Goal: Communication & Community: Answer question/provide support

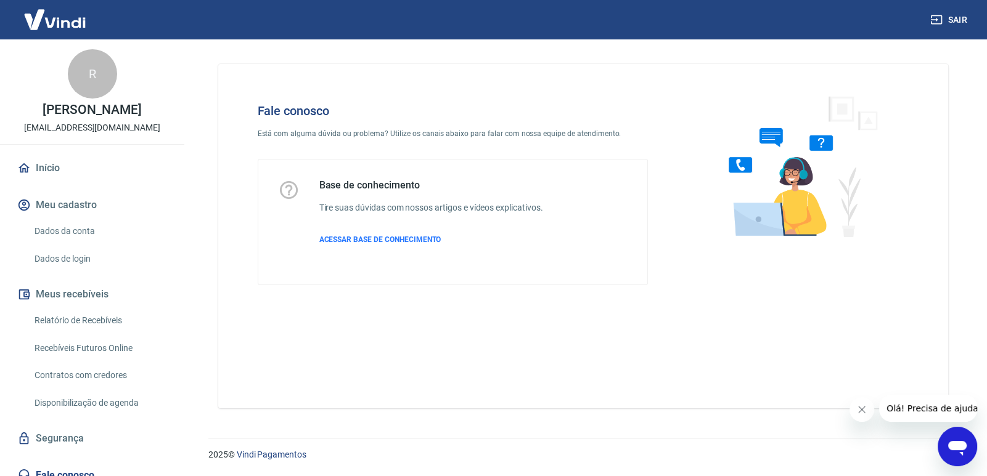
click at [961, 439] on icon "Abrir janela de mensagens" at bounding box center [957, 447] width 22 height 22
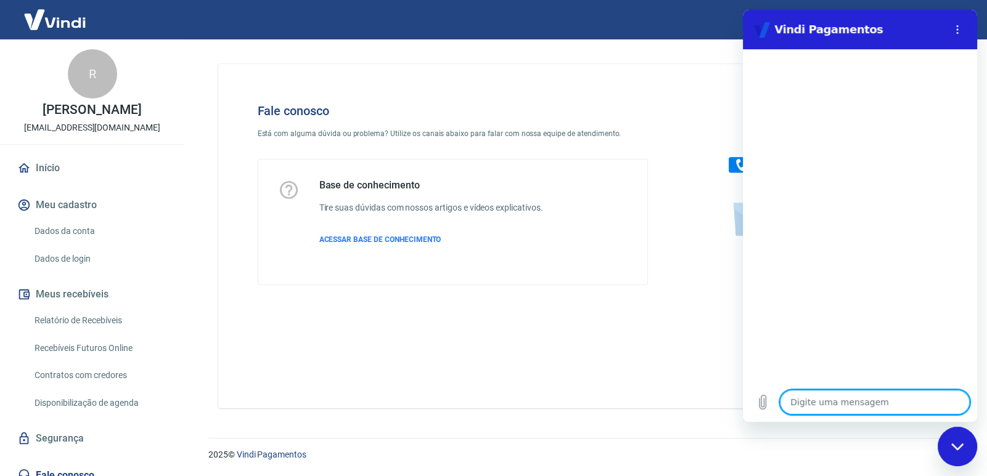
click at [840, 402] on textarea at bounding box center [875, 402] width 190 height 25
type textarea "o"
type textarea "x"
type textarea "ol"
type textarea "x"
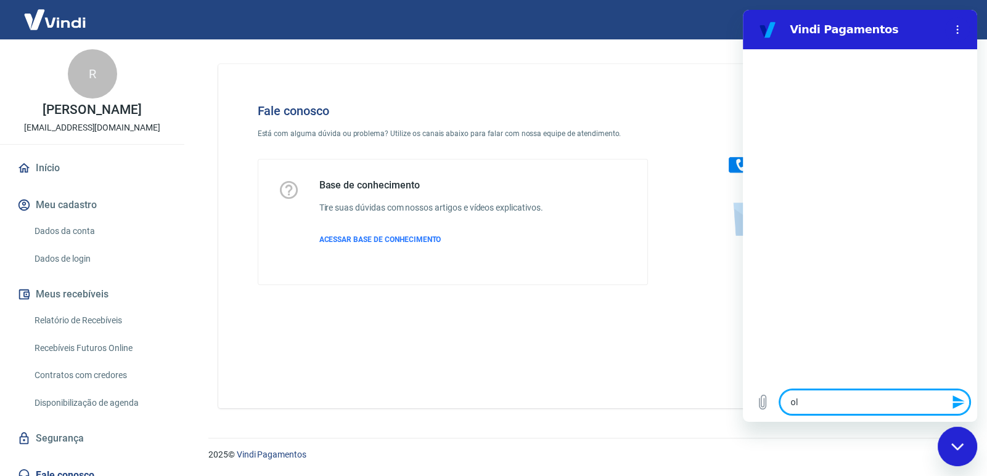
type textarea "ola"
type textarea "x"
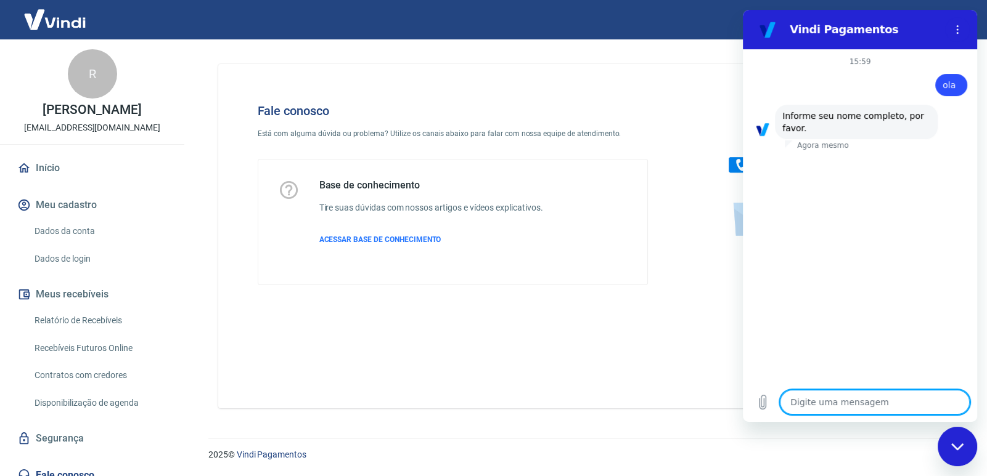
type textarea "R"
type textarea "x"
type textarea "Ra"
type textarea "x"
type textarea "Raf"
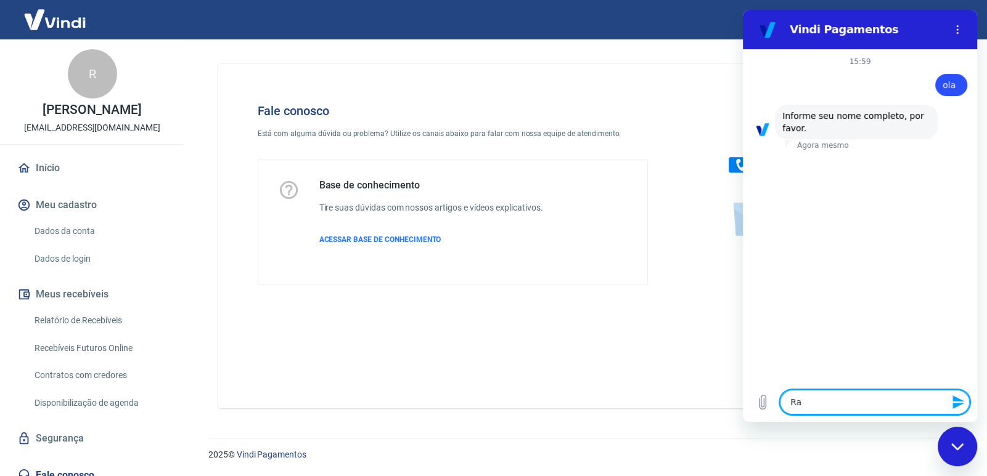
type textarea "x"
type textarea "Rafa"
type textarea "x"
type textarea "Rafae"
type textarea "x"
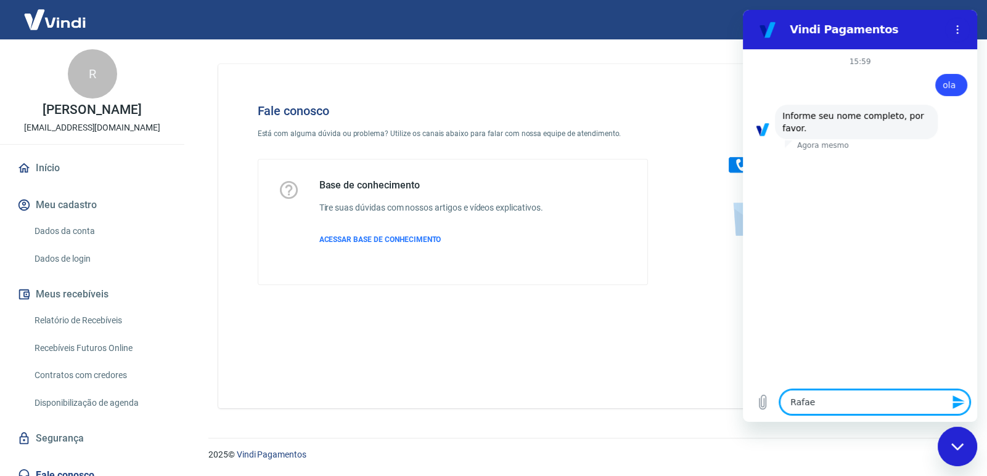
type textarea "[PERSON_NAME]"
type textarea "x"
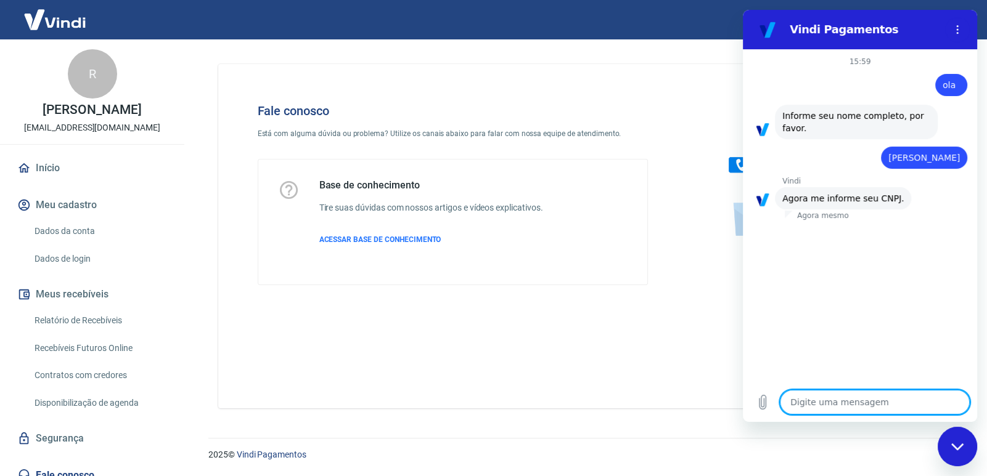
type textarea "4"
type textarea "x"
type textarea "40"
type textarea "x"
type textarea "408"
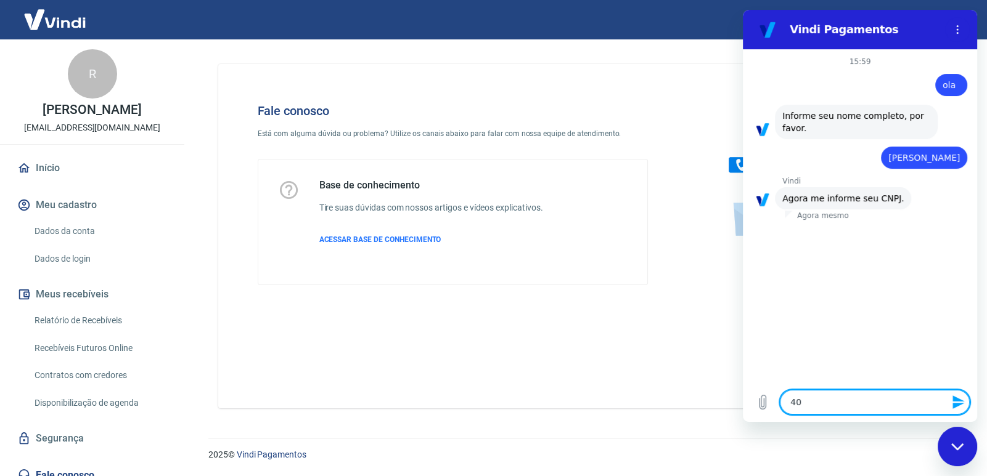
type textarea "x"
type textarea "4080"
type textarea "x"
type textarea "40804"
type textarea "x"
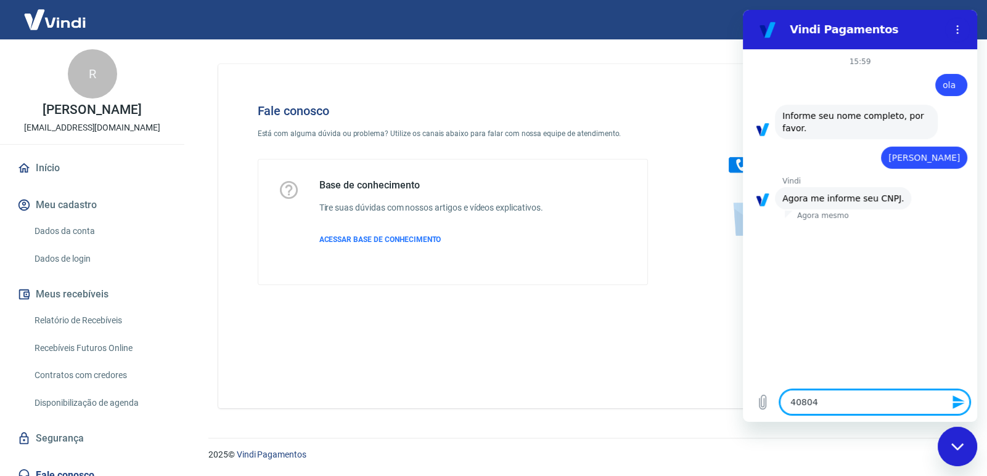
type textarea "408044"
type textarea "x"
type textarea "4080447"
type textarea "x"
type textarea "40804477"
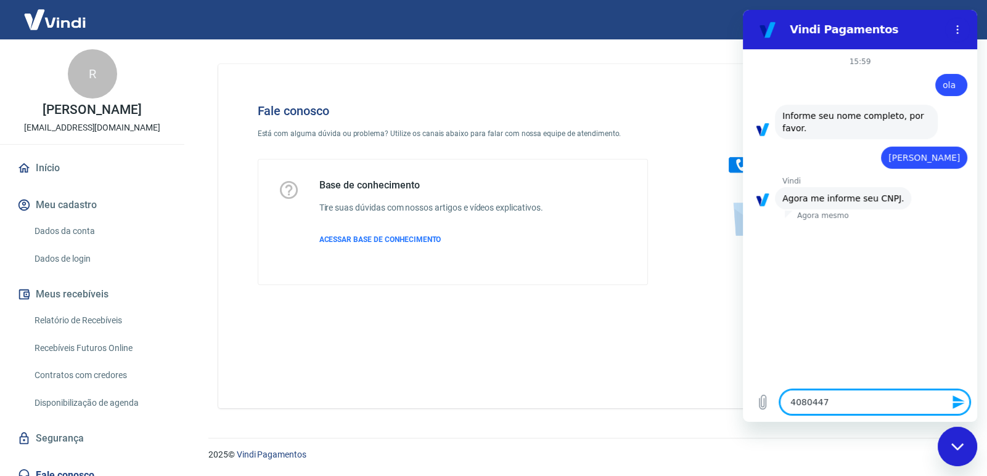
type textarea "x"
type textarea "408044770"
type textarea "x"
type textarea "4080447700"
type textarea "x"
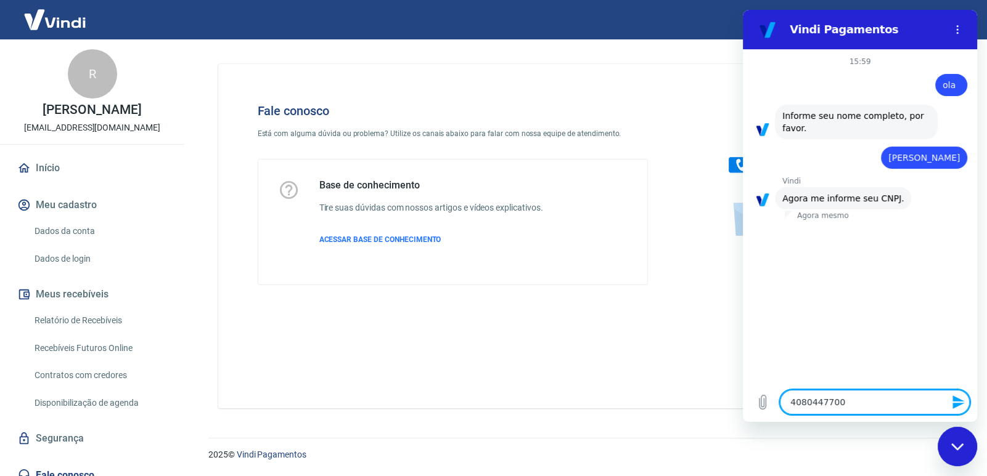
type textarea "40804477000"
type textarea "x"
type textarea "408044770001"
type textarea "x"
type textarea "4080447700014"
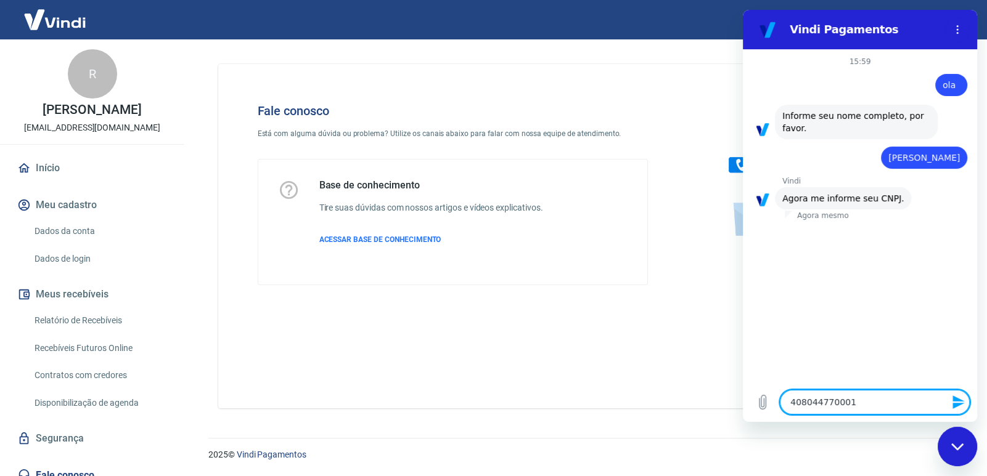
type textarea "x"
type textarea "40804477000144"
type textarea "x"
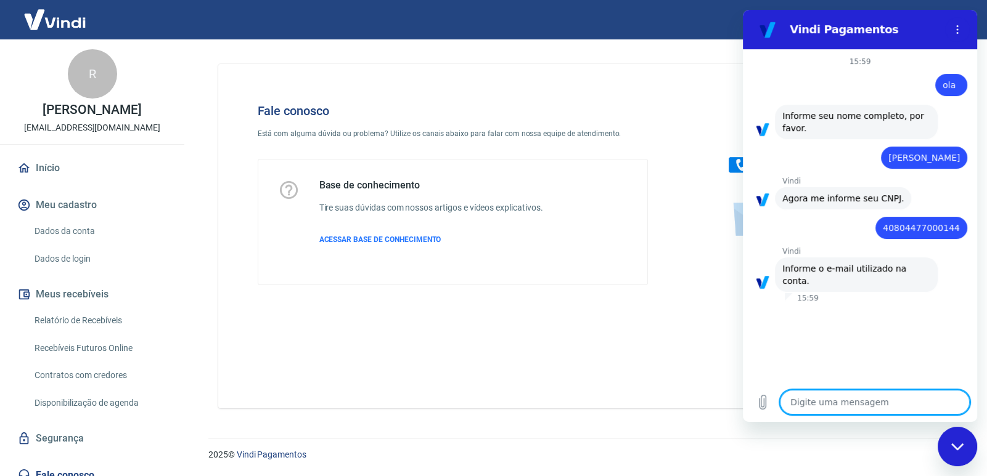
type textarea "x"
click at [842, 401] on textarea at bounding box center [875, 402] width 190 height 25
paste textarea "[EMAIL_ADDRESS][DOMAIN_NAME]"
type textarea "[EMAIL_ADDRESS][DOMAIN_NAME]"
type textarea "x"
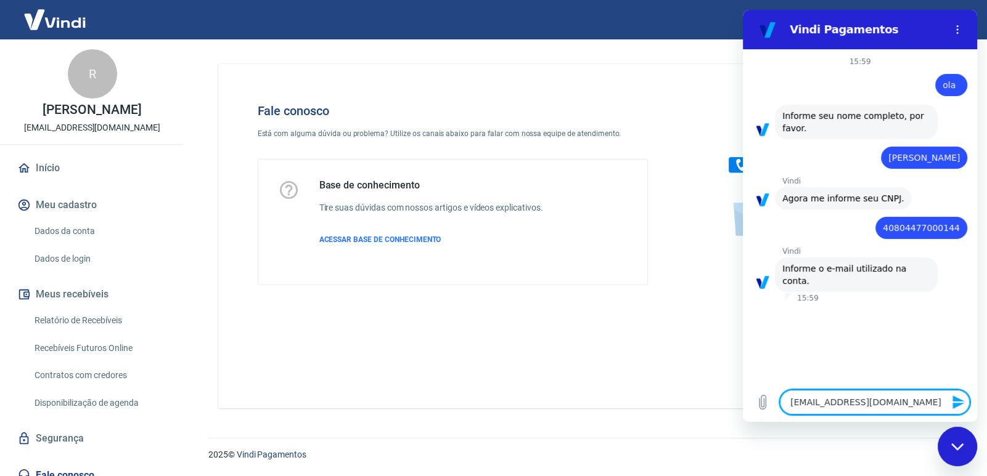
type textarea "[EMAIL_ADDRESS][DOMAIN_NAME]"
click at [964, 444] on div "Fechar janela de mensagens" at bounding box center [957, 446] width 37 height 37
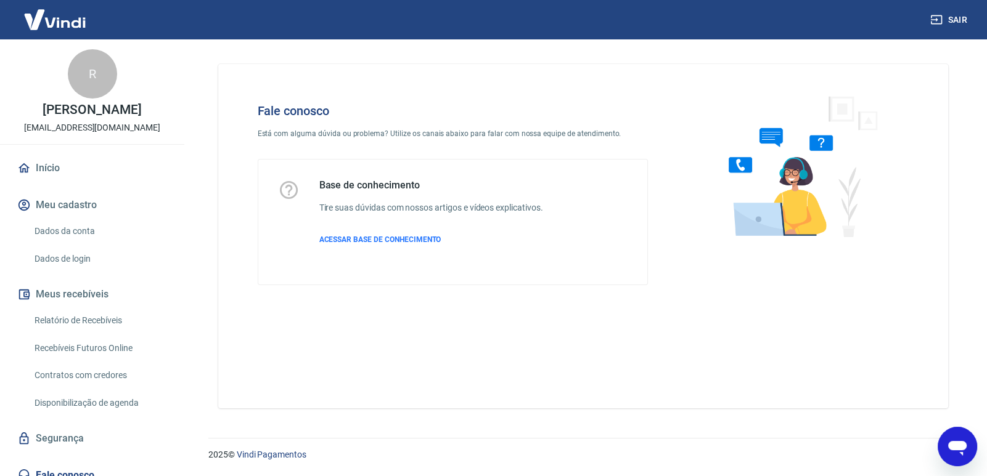
click at [964, 444] on icon "Abrir janela de mensagens" at bounding box center [957, 448] width 18 height 15
type textarea "x"
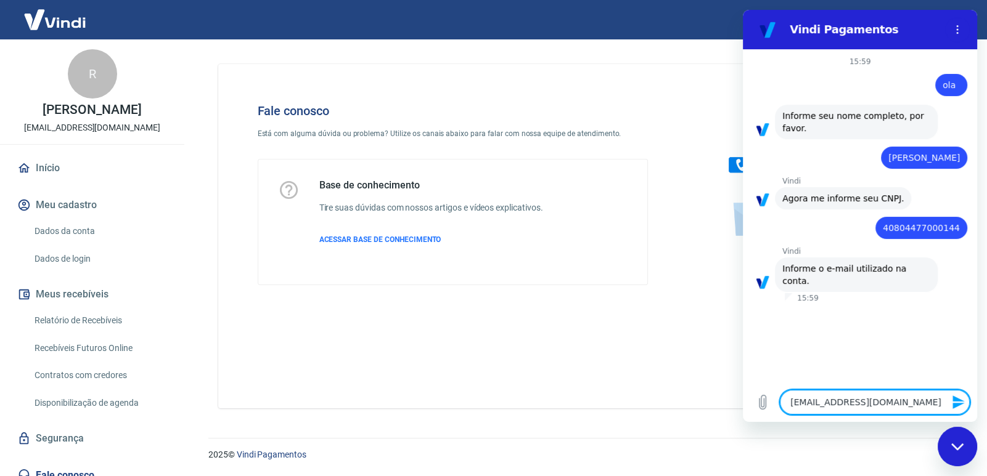
type textarea "[EMAIL_ADDRESS][DOMAIN_NAME]+"
type textarea "x"
type textarea "[EMAIL_ADDRESS][DOMAIN_NAME]"
type textarea "x"
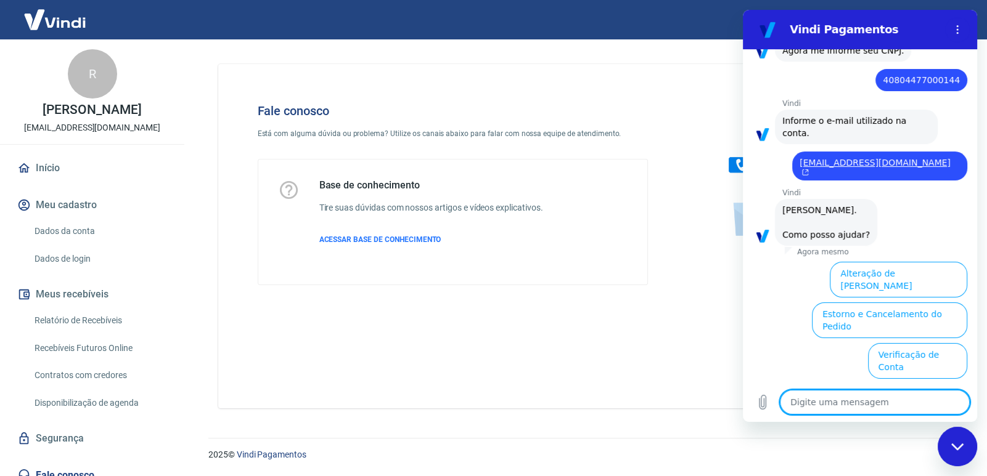
scroll to position [259, 0]
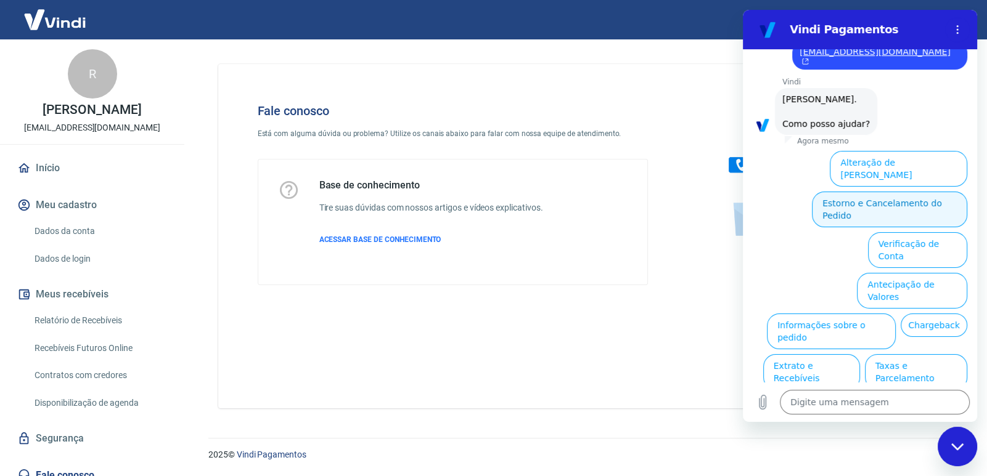
click at [886, 192] on button "Estorno e Cancelamento do Pedido" at bounding box center [889, 210] width 155 height 36
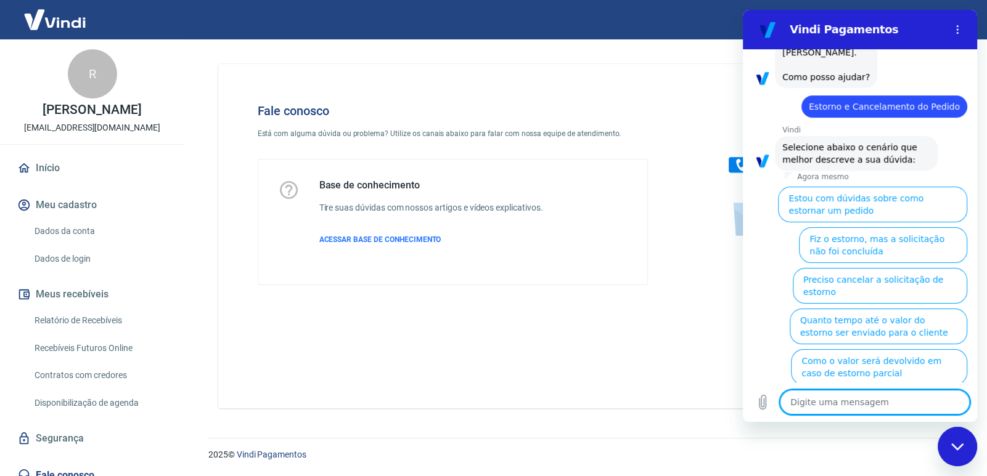
scroll to position [306, 0]
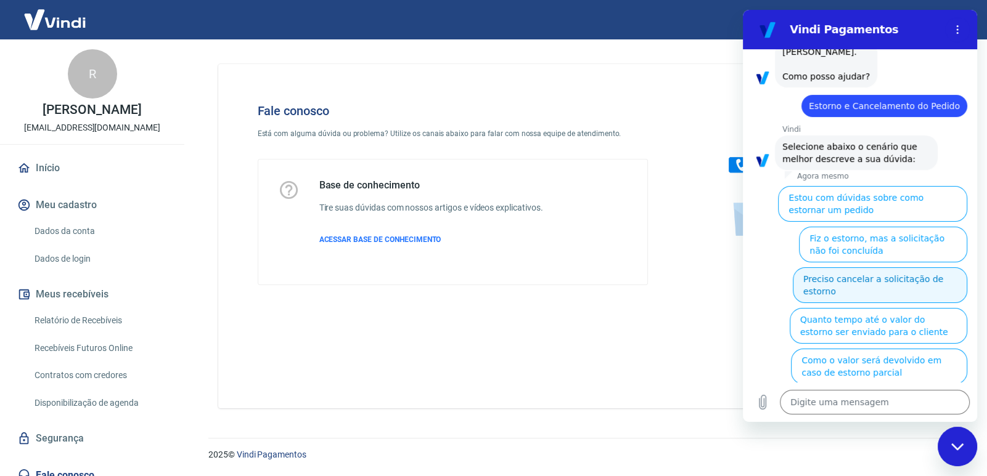
click at [852, 267] on button "Preciso cancelar a solicitação de estorno" at bounding box center [880, 285] width 174 height 36
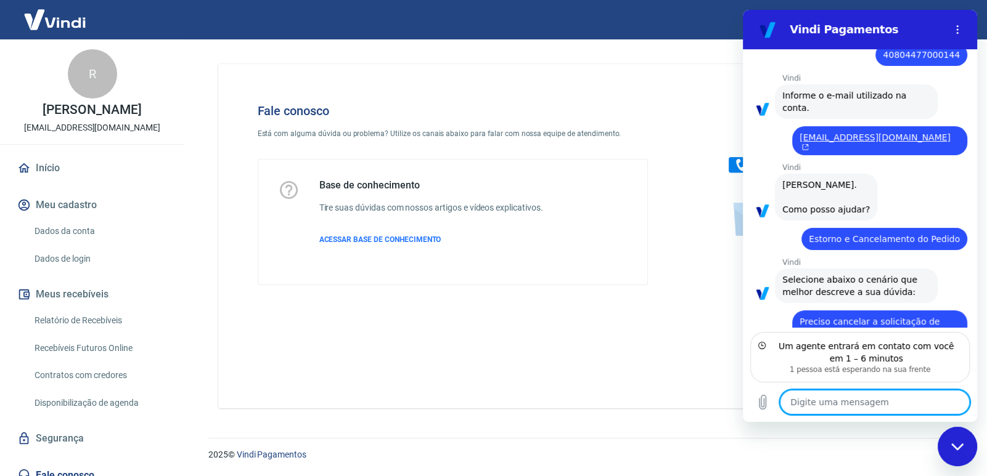
scroll to position [228, 0]
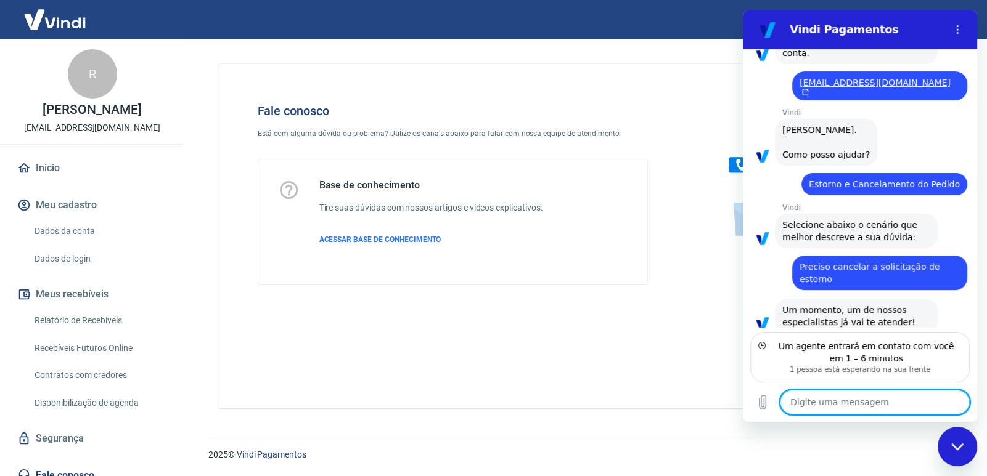
click at [842, 394] on textarea at bounding box center [875, 402] width 190 height 25
type textarea "x"
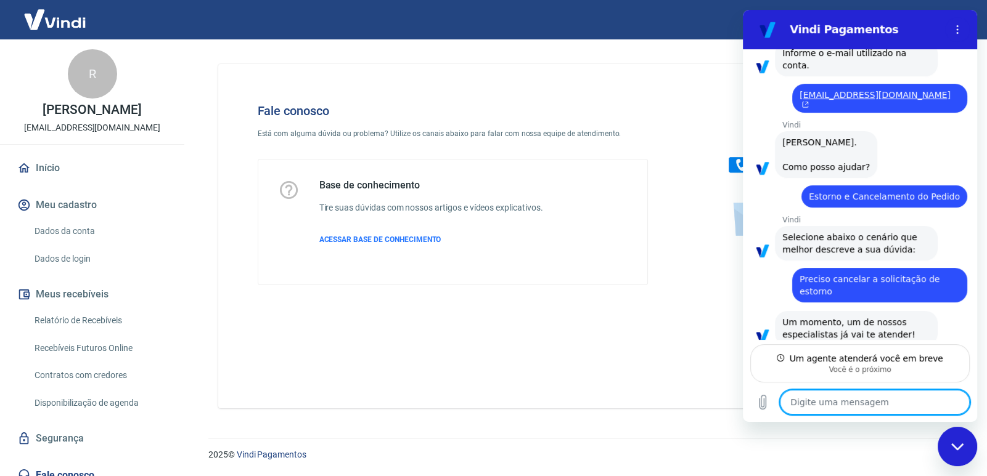
click at [828, 396] on textarea at bounding box center [875, 402] width 190 height 25
type textarea "b"
type textarea "x"
type textarea "bo"
type textarea "x"
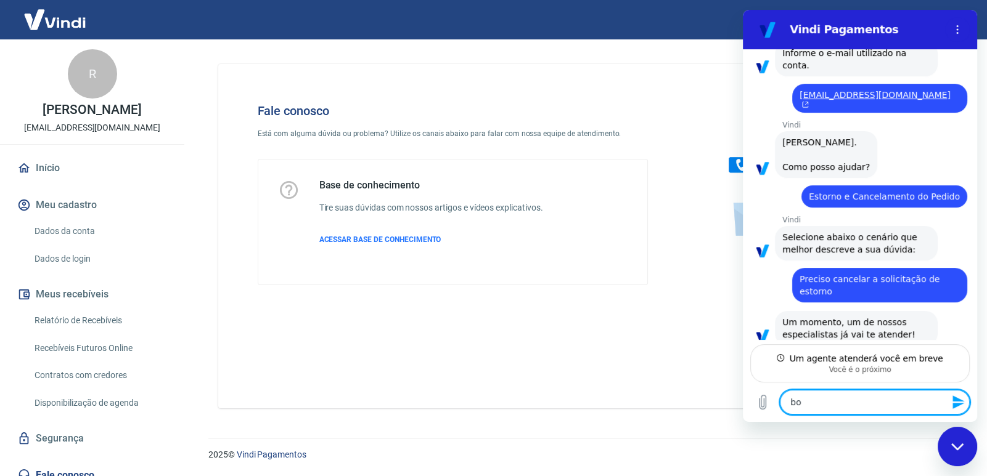
type textarea "boa"
type textarea "x"
type textarea "boa"
type textarea "x"
type textarea "boa t"
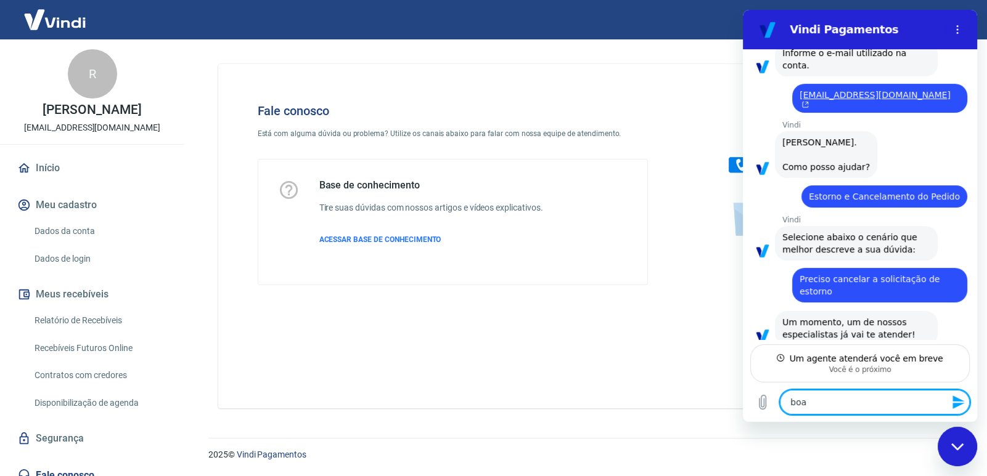
type textarea "x"
type textarea "boa ta"
type textarea "x"
type textarea "boa tar"
type textarea "x"
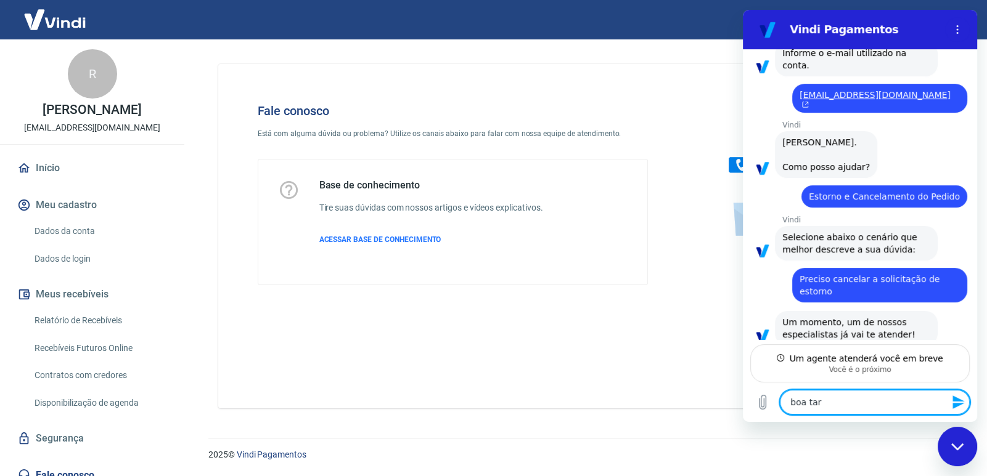
type textarea "boa tard"
type textarea "x"
type textarea "boa tarde"
type textarea "x"
type textarea "boa tarde,"
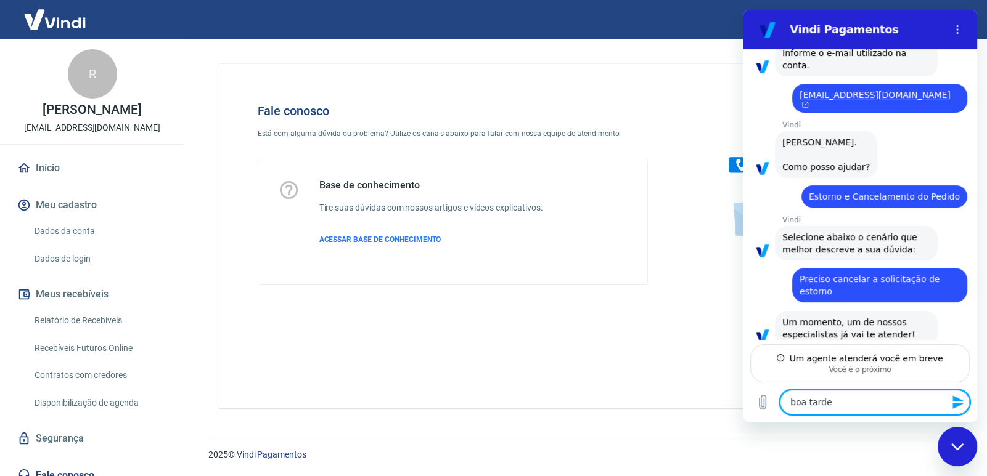
type textarea "x"
type textarea "boa tarde,"
type textarea "x"
type textarea "boa tarde, e"
type textarea "x"
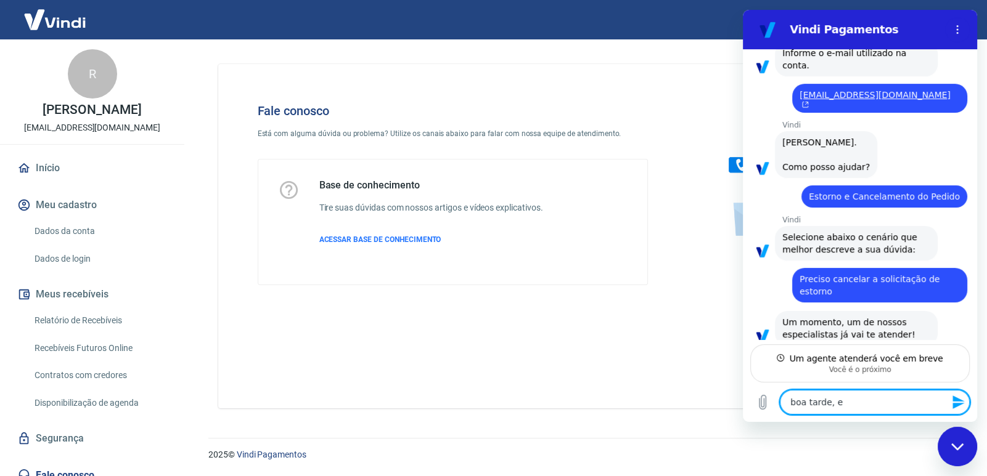
type textarea "boa tarde, es"
type textarea "x"
type textarea "boa tarde, est"
type textarea "x"
type textarea "boa tarde, esto"
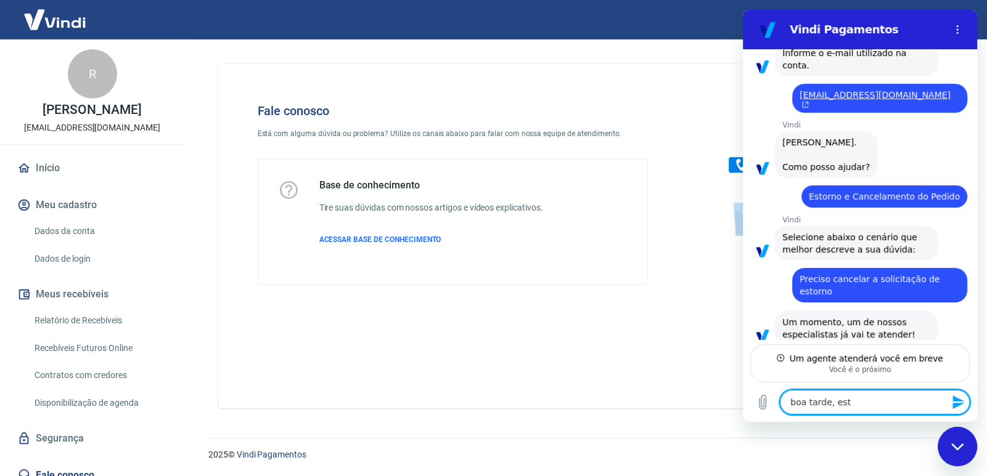
type textarea "x"
type textarea "boa tarde, estou"
type textarea "x"
type textarea "boa tarde, estou"
type textarea "x"
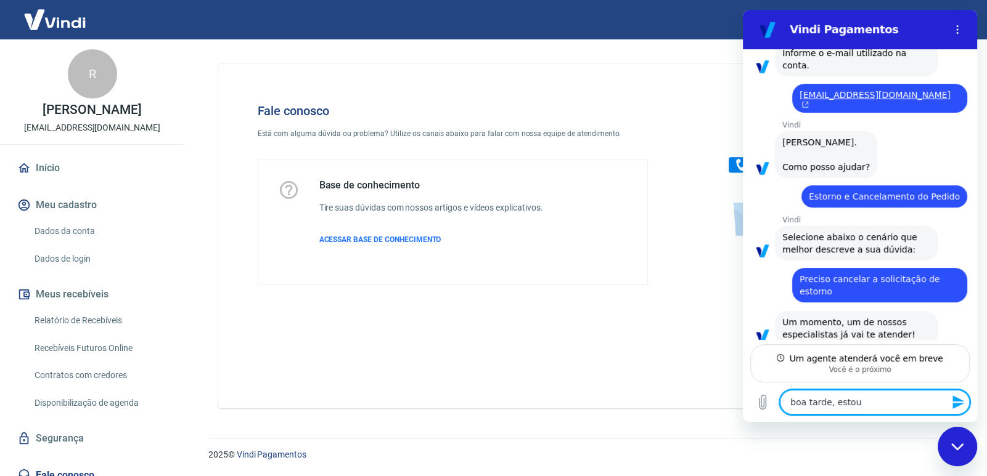
type textarea "boa tarde, estou a"
type textarea "x"
type textarea "boa tarde, estou ac"
type textarea "x"
type textarea "boa tarde, estou ach"
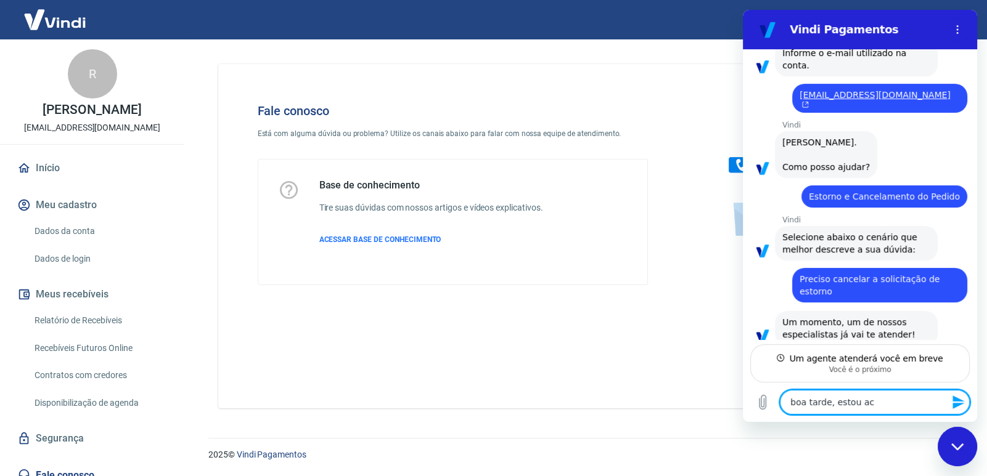
type textarea "x"
type textarea "boa tarde, estou acha"
type textarea "x"
type textarea "boa tarde, estou achan"
type textarea "x"
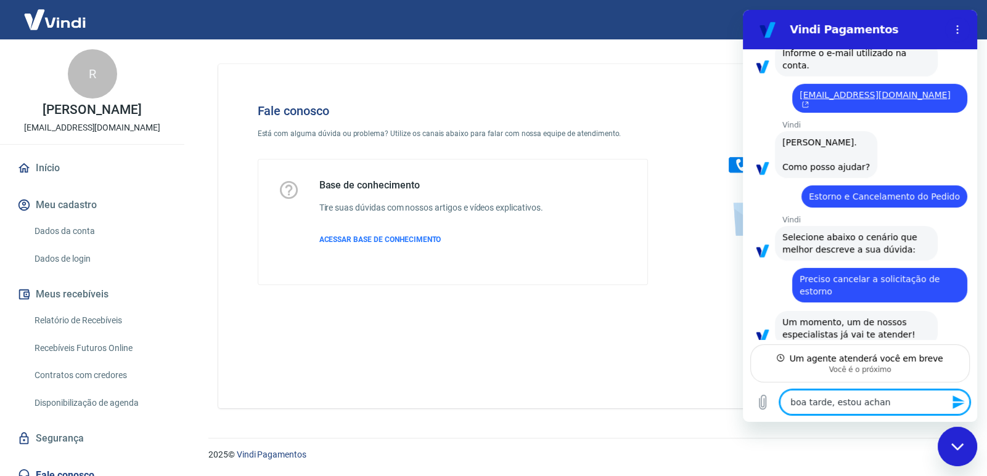
type textarea "boa tarde, estou achand"
type textarea "x"
type textarea "boa tarde, estou achando"
type textarea "x"
type textarea "boa tarde, estou achando"
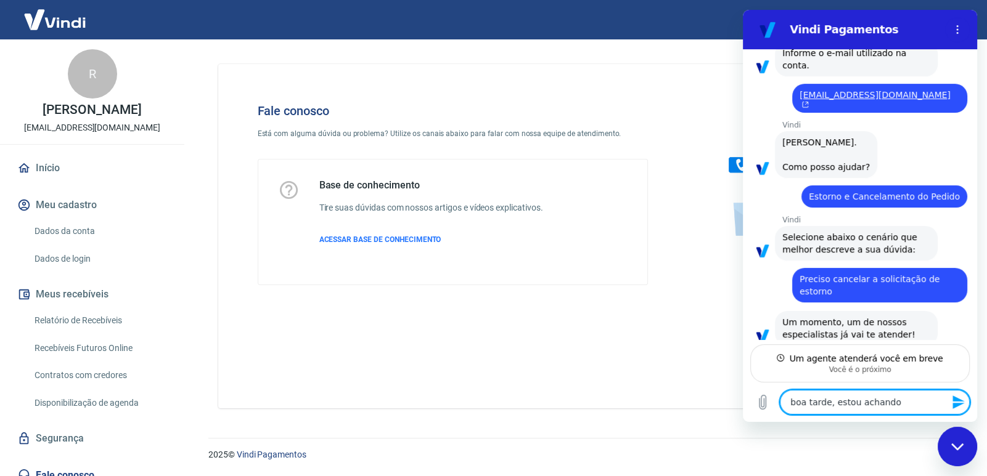
type textarea "x"
type textarea "boa tarde, estou achando m"
type textarea "x"
type textarea "boa tarde, estou achando mu"
type textarea "x"
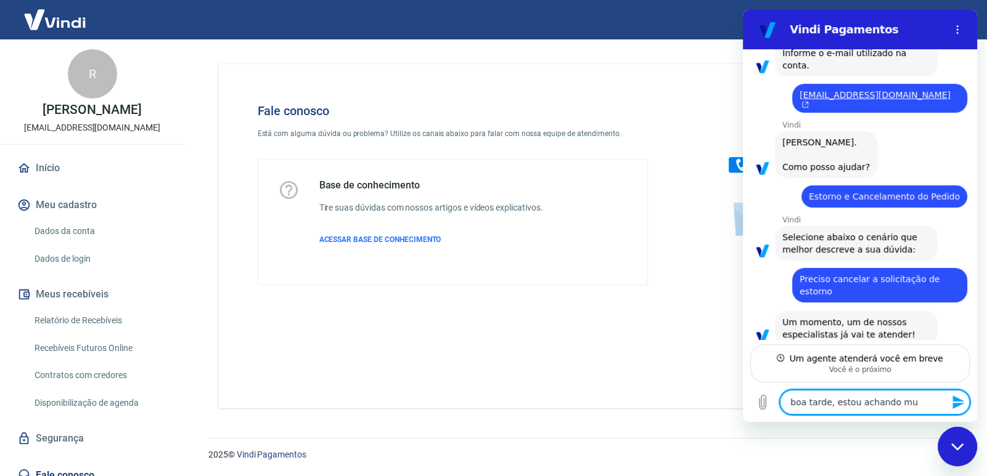
type textarea "boa tarde, estou achando mui"
type textarea "x"
type textarea "boa tarde, estou achando muit"
type textarea "x"
type textarea "boa tarde, estou achando muito"
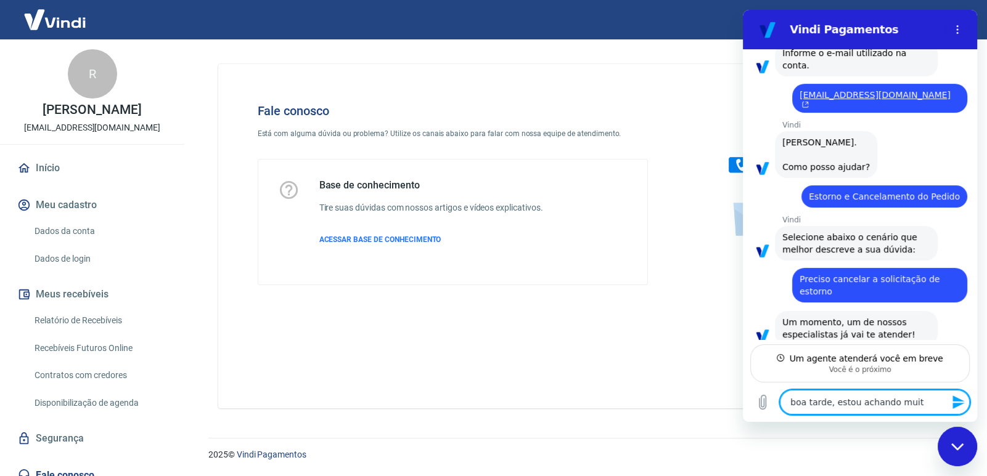
type textarea "x"
type textarea "boa tarde, estou achando muito"
type textarea "x"
type textarea "boa tarde, estou achando muito e"
type textarea "x"
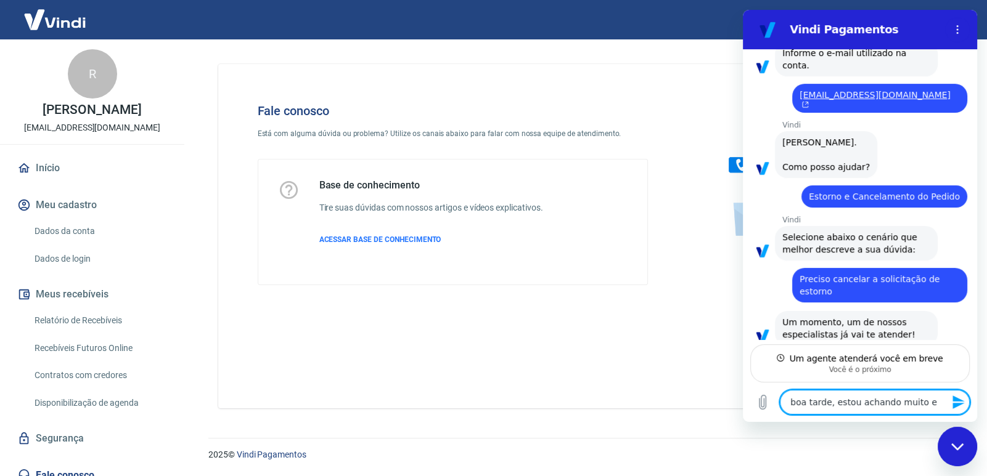
type textarea "boa tarde, estou achando muito es"
type textarea "x"
type textarea "boa tarde, estou achando muito est"
type textarea "x"
type textarea "boa tarde, estou achando muito estr"
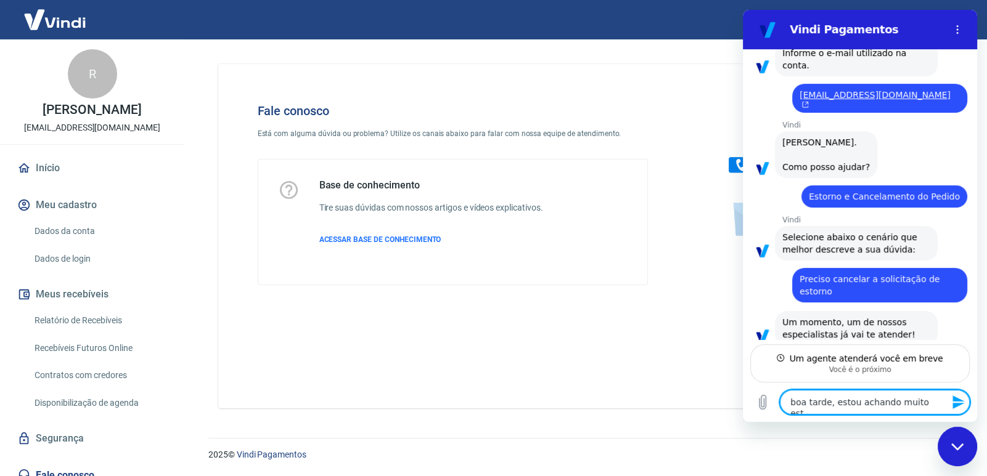
type textarea "x"
type textarea "boa tarde, estou achando muito estra"
type textarea "x"
type textarea "boa tarde, estou achando muito estran"
type textarea "x"
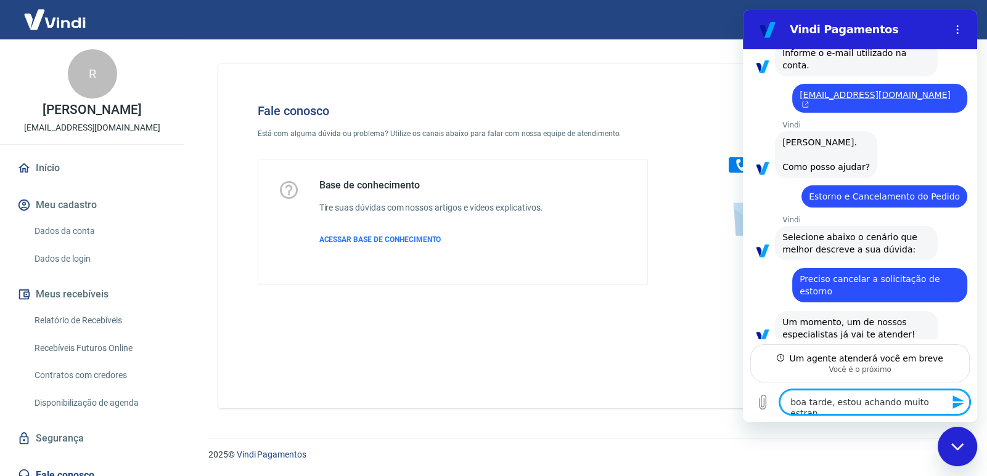
type textarea "boa tarde, estou achando muito estrano"
type textarea "x"
type textarea "boa tarde, estou achando muito estranoh"
type textarea "x"
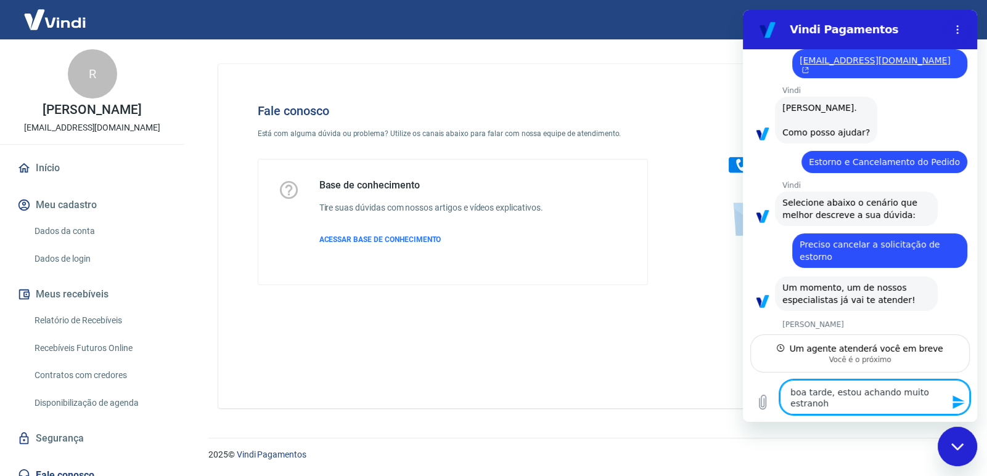
type textarea "boa tarde, estou achando muito estranoh"
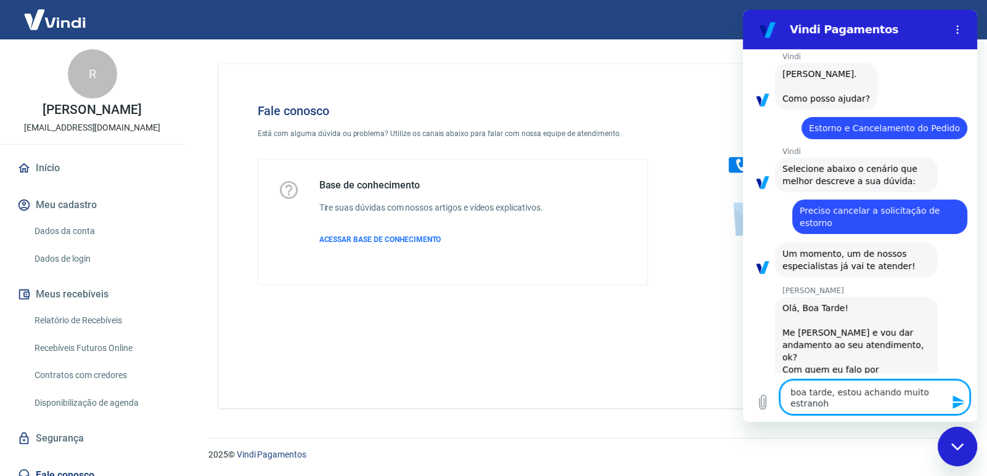
type textarea "x"
type textarea "boa tarde, estou achando muito estranoh"
type textarea "x"
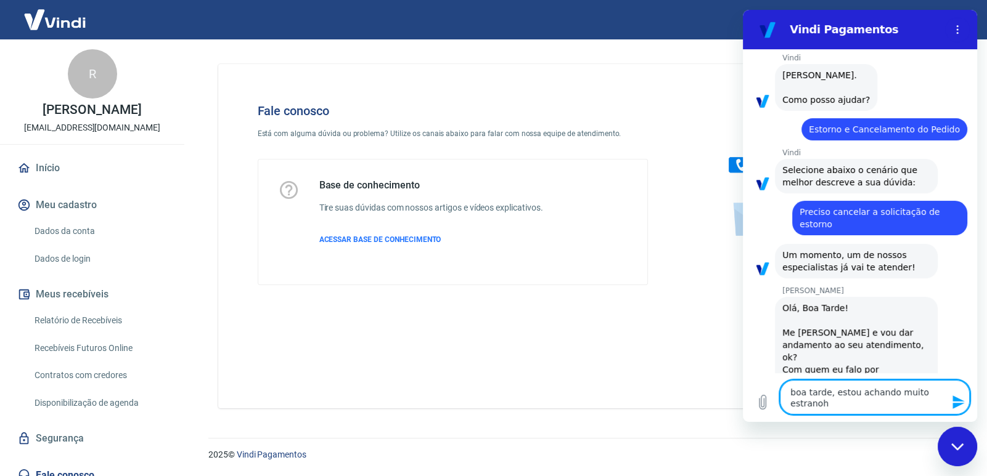
type textarea "boa tarde, estou achando muito estrano"
type textarea "x"
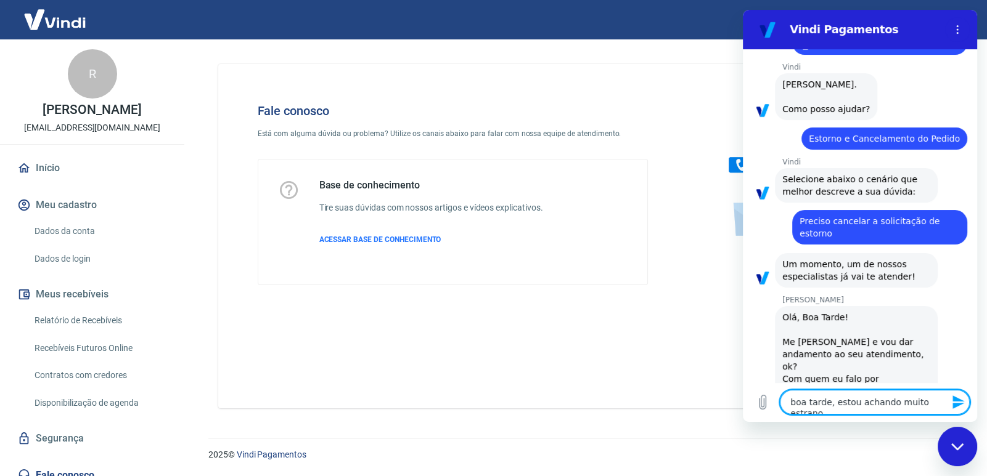
scroll to position [275, 0]
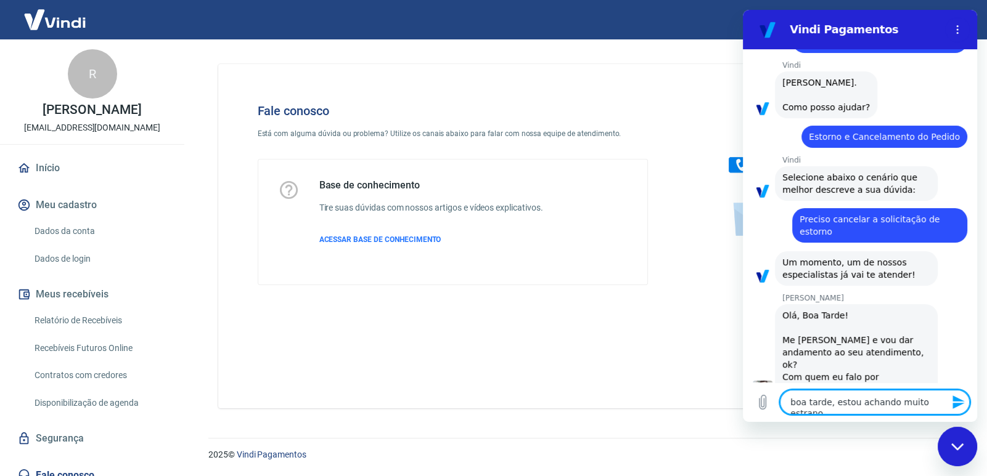
type textarea "boa tarde, estou achando muito estran"
type textarea "x"
type textarea "boa tarde, estou achando muito estra"
type textarea "x"
type textarea "boa tarde, estou achando muito estr"
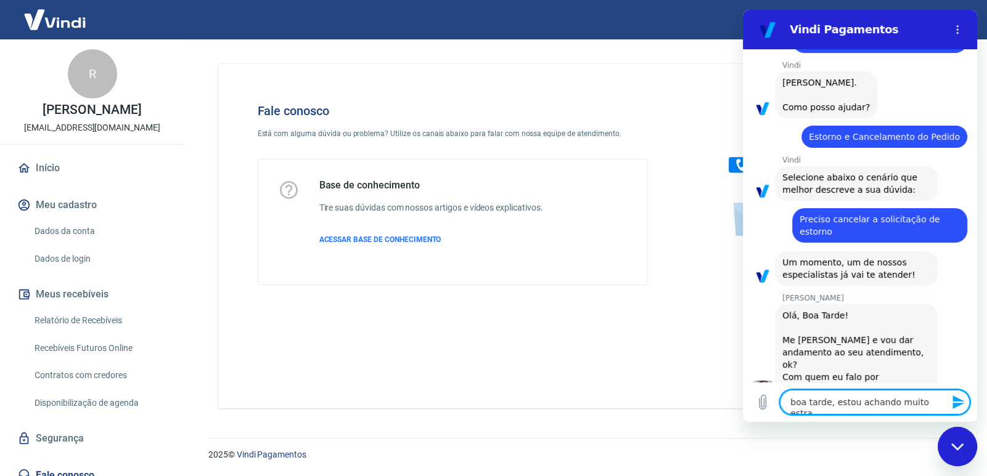
type textarea "x"
type textarea "boa tarde, estou achando muito est"
type textarea "x"
type textarea "boa tarde, estou achando muito es"
type textarea "x"
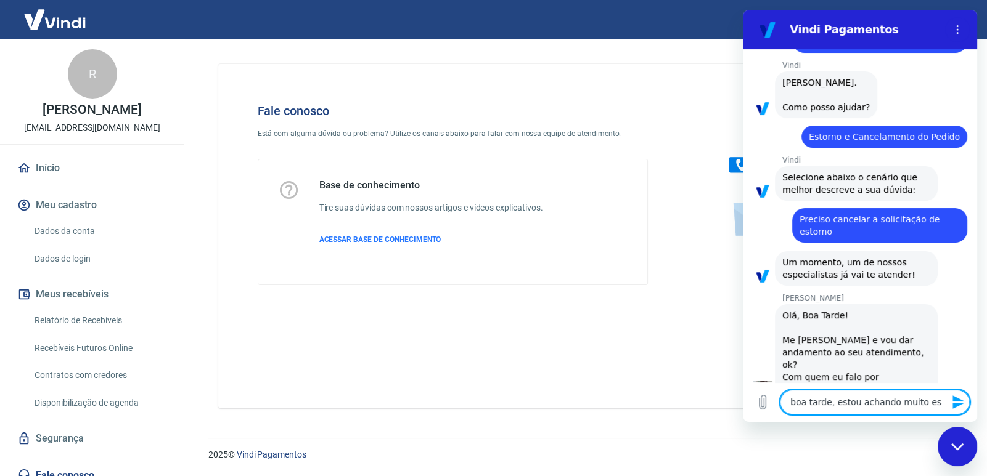
type textarea "boa tarde, estou achando muito e"
type textarea "x"
type textarea "boa tarde, estou achando muito"
type textarea "x"
type textarea "boa tarde, estou achando muit"
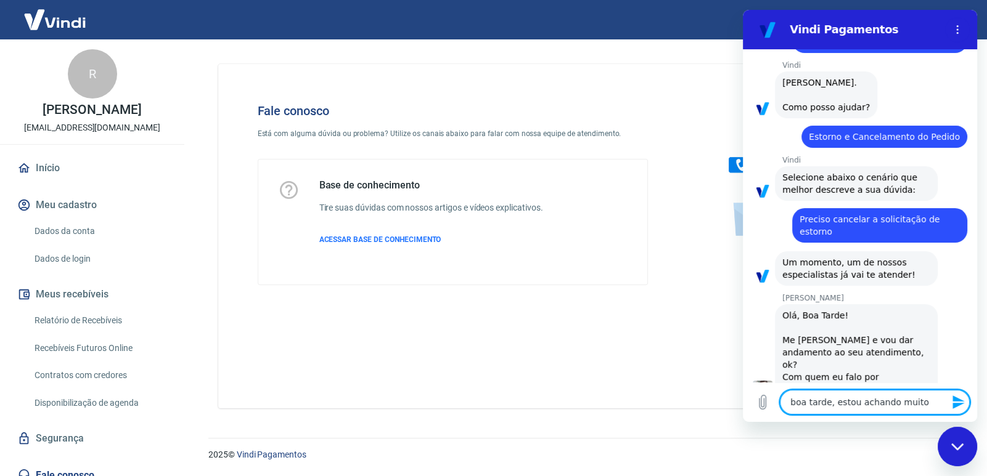
type textarea "x"
type textarea "boa tarde, estou achando mu"
type textarea "x"
type textarea "boa tarde, estou achando m"
type textarea "x"
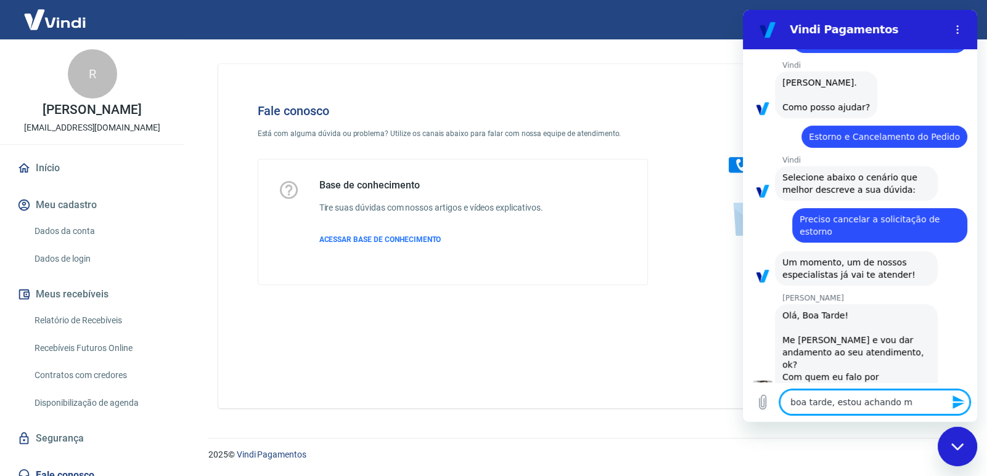
type textarea "boa tarde, estou achando"
type textarea "x"
type textarea "boa tarde, estou achando"
type textarea "x"
type textarea "boa tarde, estou achand"
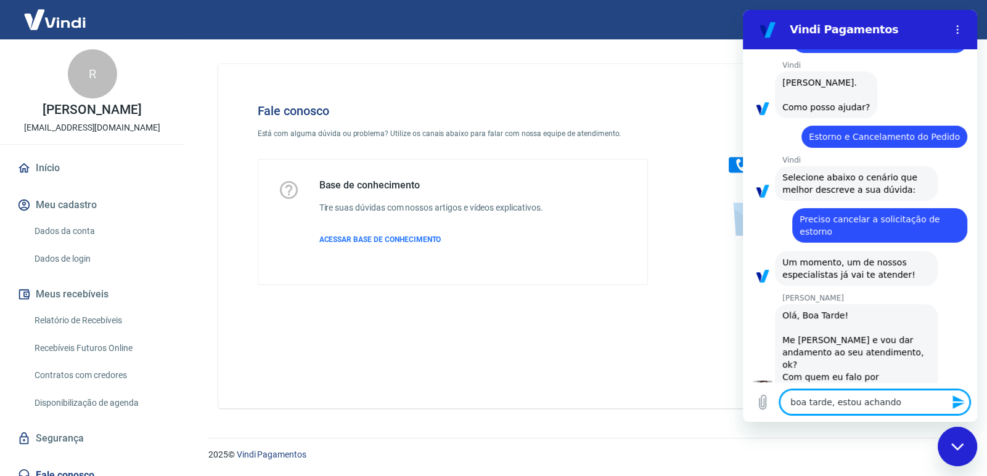
type textarea "x"
type textarea "boa tarde, estou achan"
type textarea "x"
type textarea "boa tarde, estou acha"
type textarea "x"
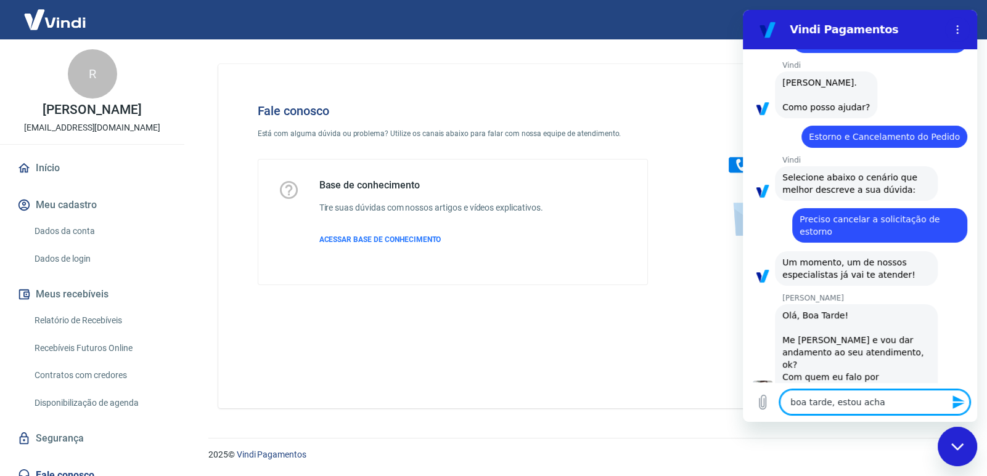
type textarea "boa tarde, estou ach"
type textarea "x"
type textarea "boa tarde, estou ac"
type textarea "x"
type textarea "boa tarde, estou a"
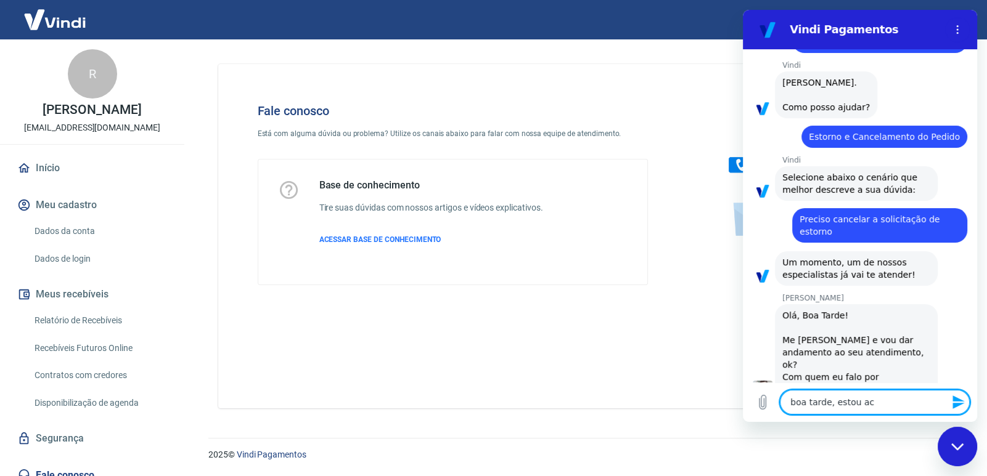
type textarea "x"
type textarea "boa tarde, estou"
type textarea "x"
type textarea "boa tarde, estou"
type textarea "x"
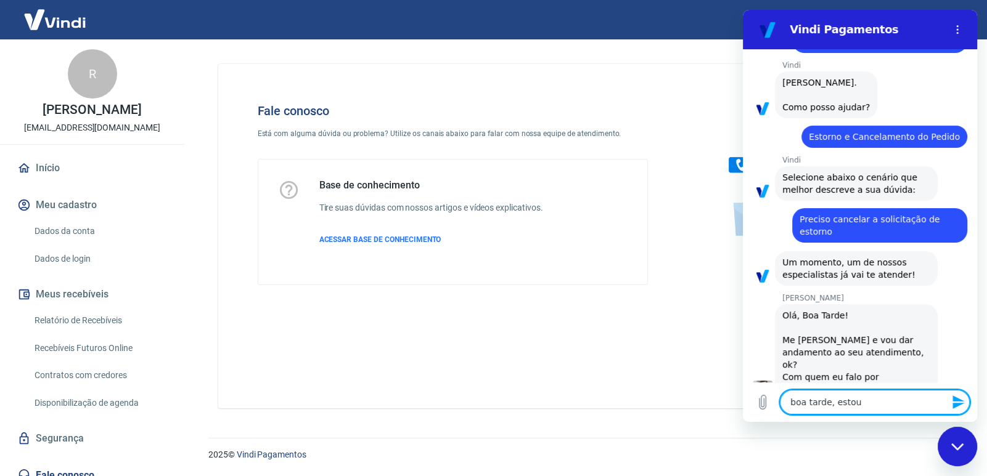
type textarea "boa tarde, esto"
type textarea "x"
type textarea "boa tarde, est"
type textarea "x"
type textarea "boa tarde, es"
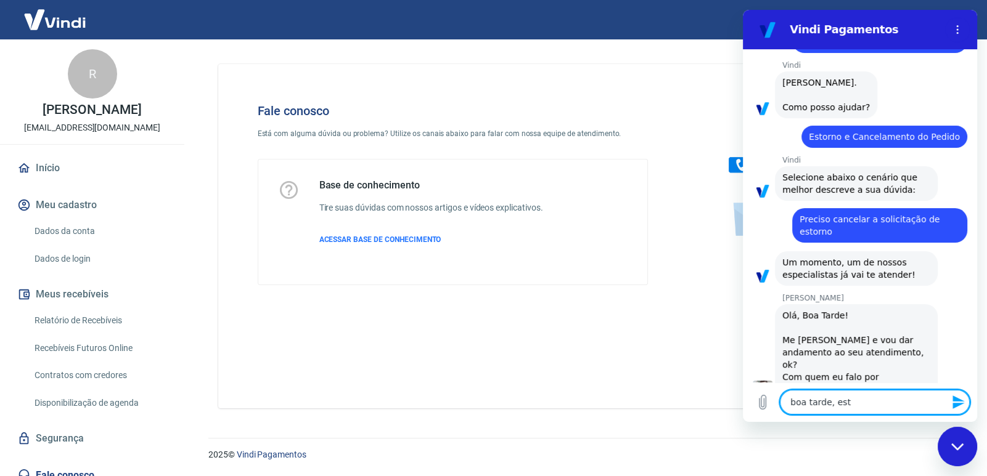
type textarea "x"
type textarea "boa tarde, e"
type textarea "x"
type textarea "boa tarde,"
type textarea "x"
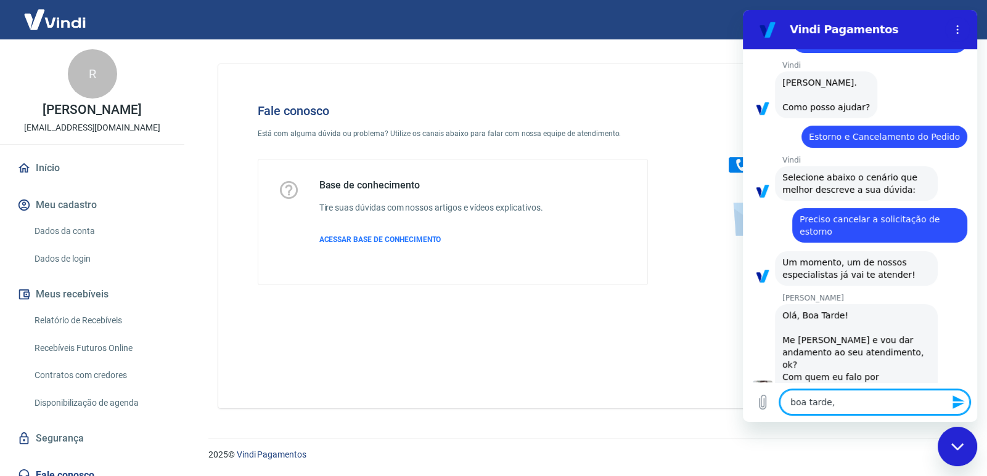
type textarea "boa tarde,"
type textarea "x"
type textarea "boa tarde"
type textarea "x"
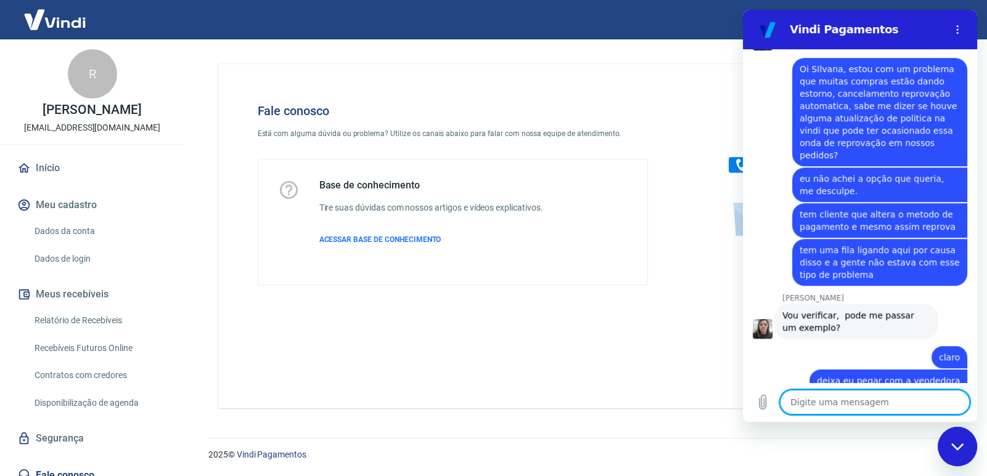
scroll to position [664, 0]
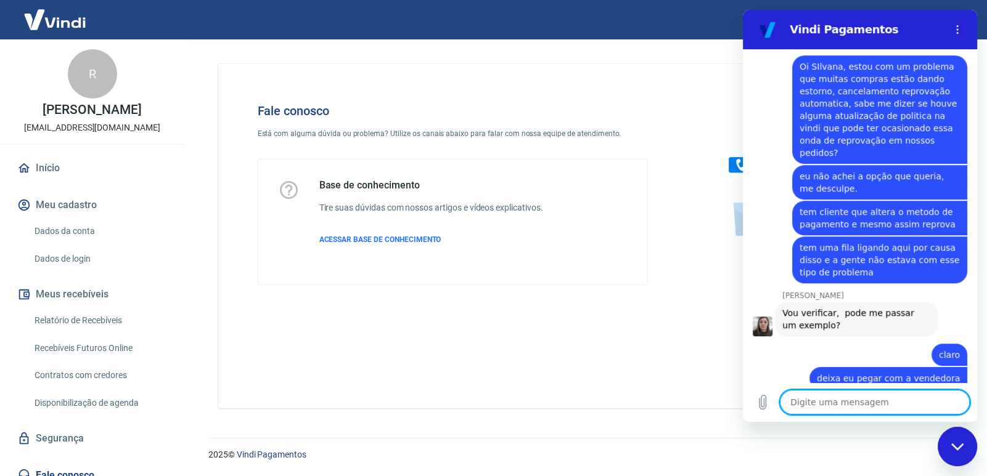
click at [863, 400] on textarea at bounding box center [875, 402] width 190 height 25
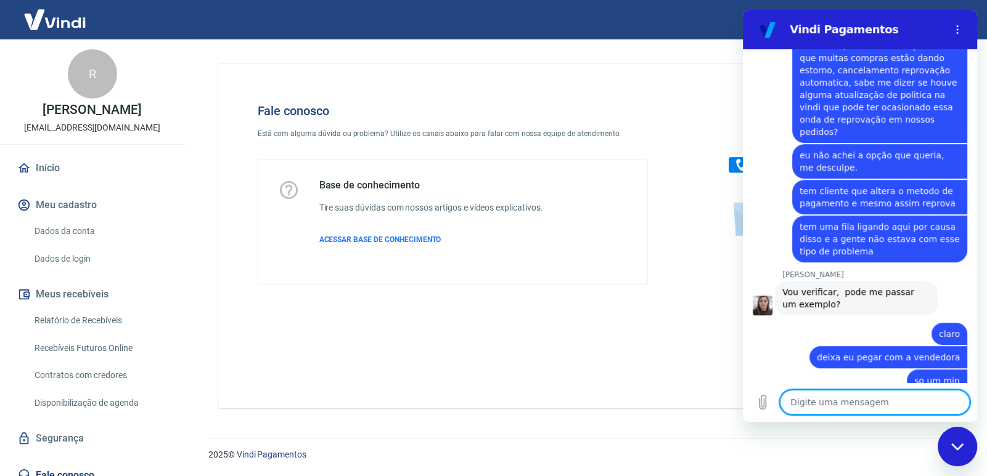
scroll to position [687, 0]
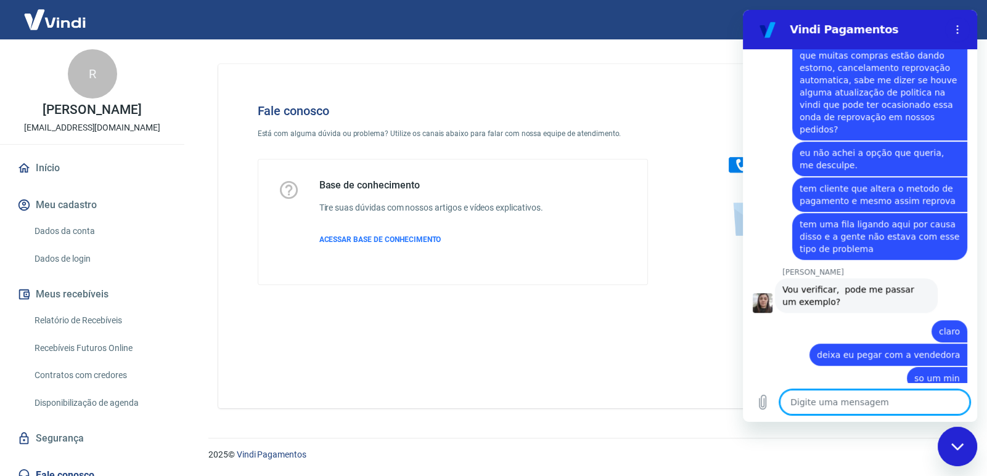
click at [800, 399] on textarea at bounding box center [875, 402] width 190 height 25
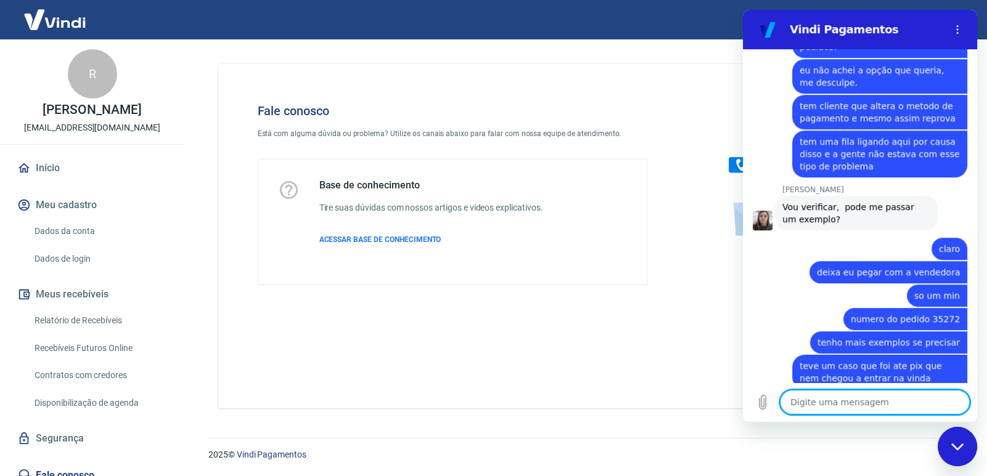
scroll to position [883, 0]
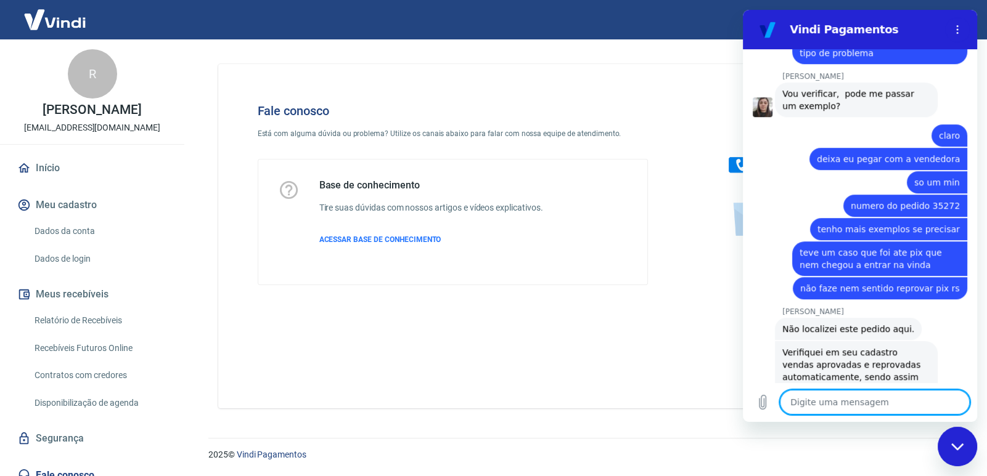
click at [817, 402] on textarea at bounding box center [875, 402] width 190 height 25
click at [804, 405] on textarea "35" at bounding box center [875, 402] width 190 height 25
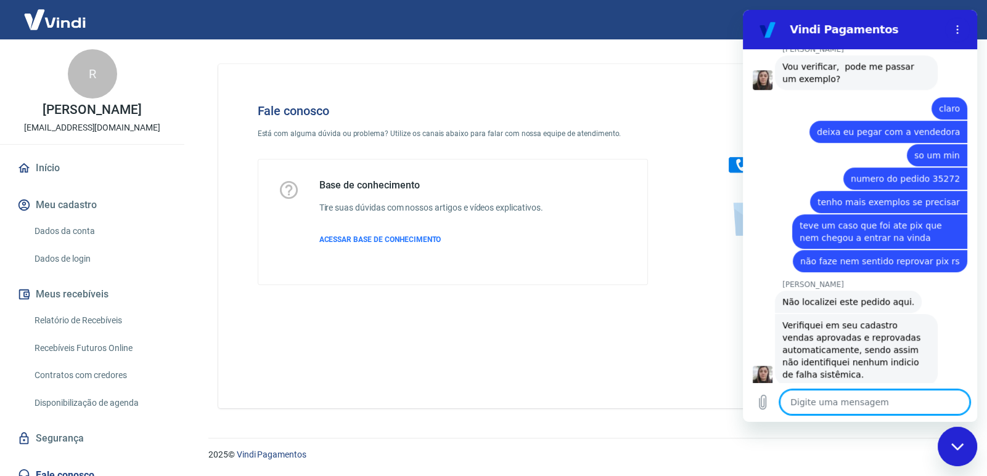
scroll to position [912, 0]
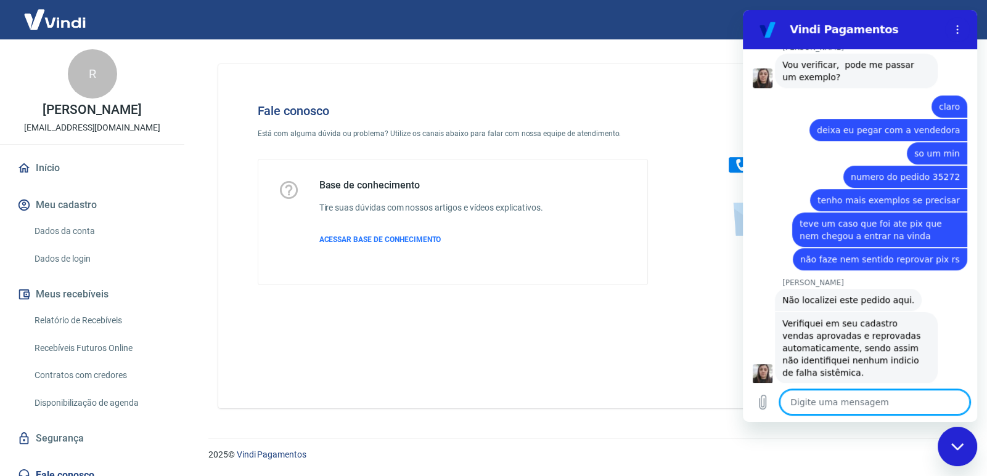
drag, startPoint x: 835, startPoint y: 405, endPoint x: 823, endPoint y: 405, distance: 11.7
click at [832, 405] on textarea at bounding box center [875, 402] width 190 height 25
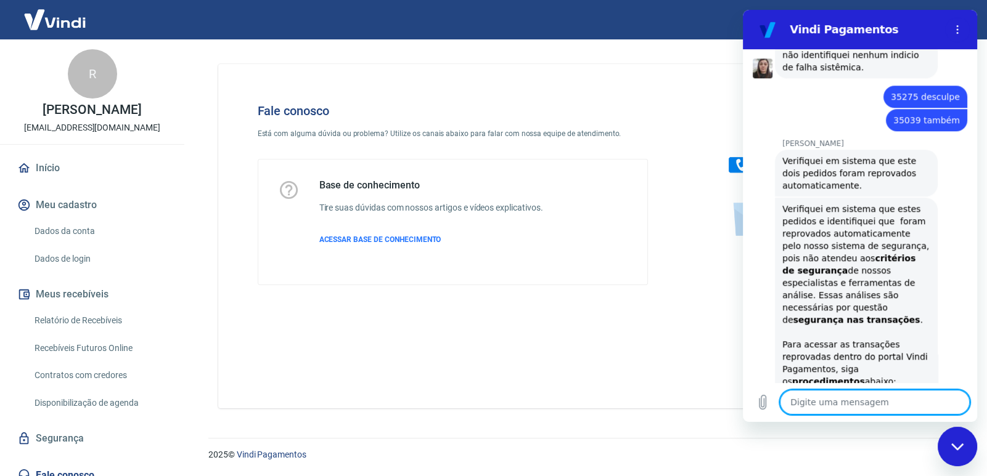
scroll to position [1223, 0]
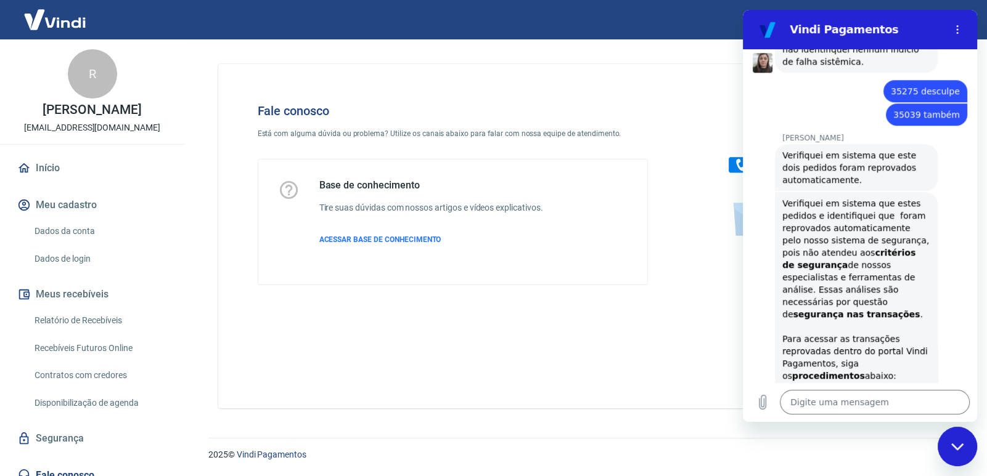
drag, startPoint x: 854, startPoint y: 208, endPoint x: 825, endPoint y: 222, distance: 31.7
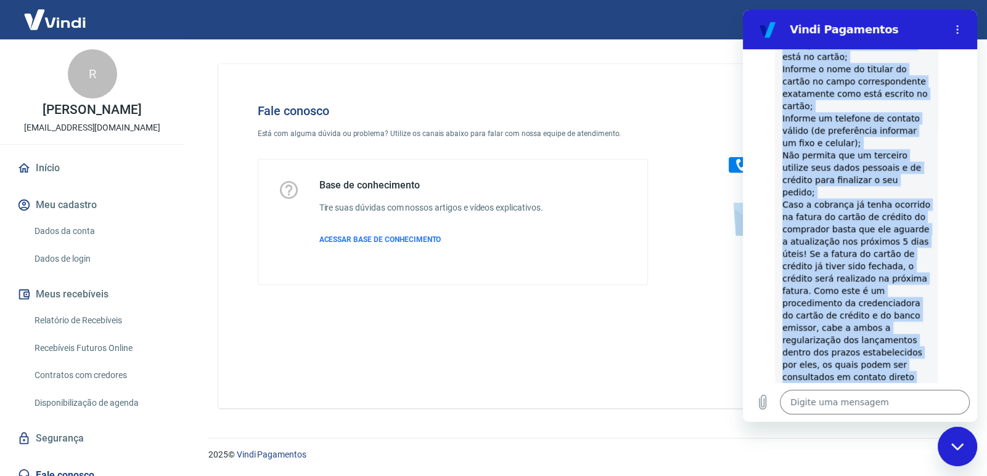
scroll to position [1921, 0]
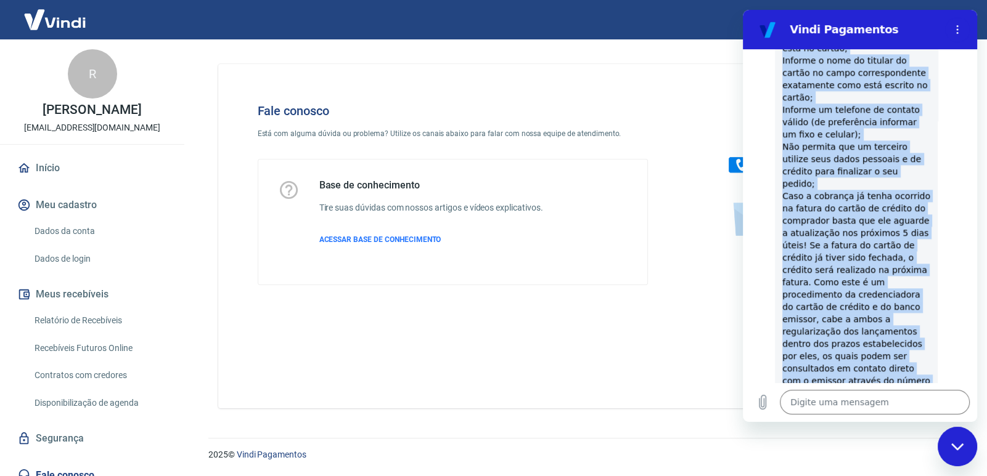
drag, startPoint x: 783, startPoint y: 178, endPoint x: 873, endPoint y: 302, distance: 153.5
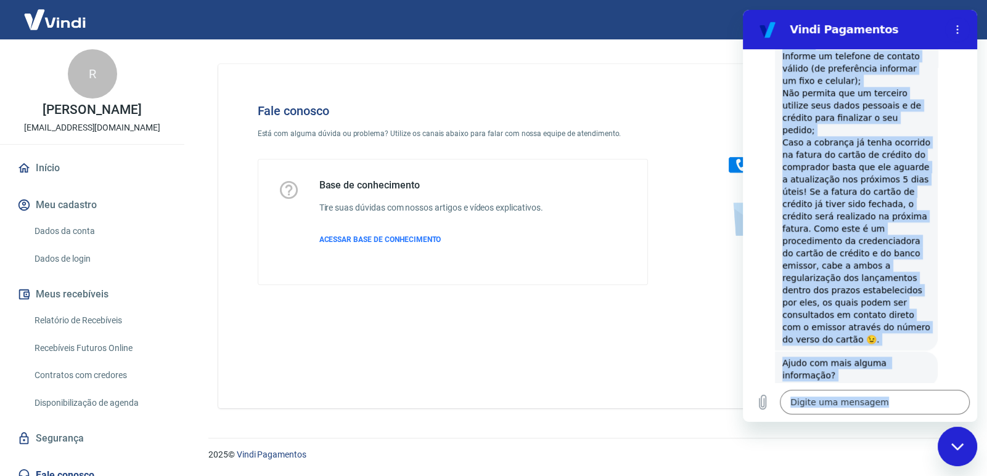
scroll to position [2101, 0]
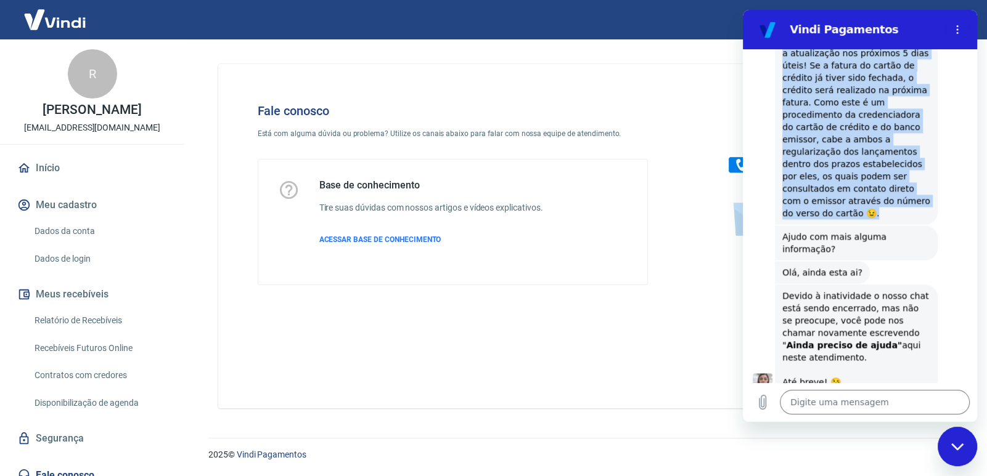
drag, startPoint x: 782, startPoint y: 179, endPoint x: 907, endPoint y: 118, distance: 138.6
copy div "Loremipsum do sitamet con adipi elitsed d eiusmodtempo inc utlab etdolorema ali…"
click at [868, 462] on button "Boa 👍" at bounding box center [882, 480] width 50 height 36
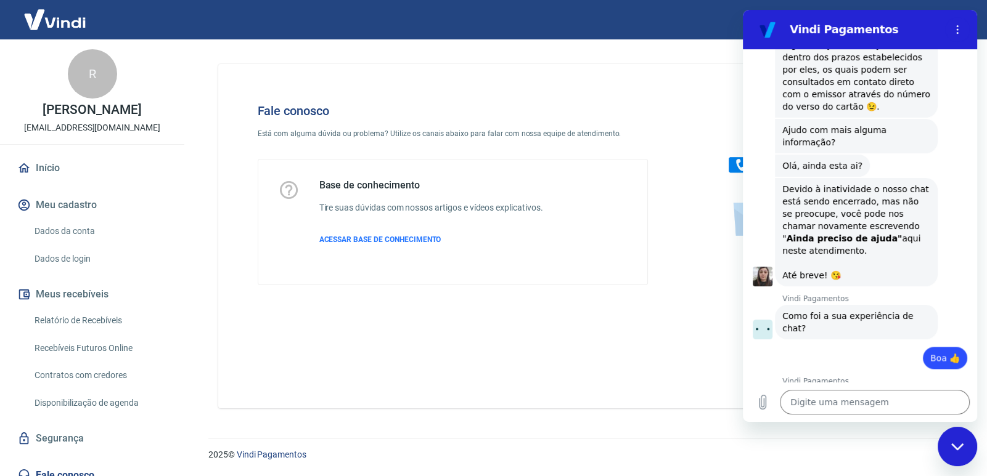
scroll to position [2206, 0]
click at [924, 458] on span "Enviar" at bounding box center [932, 465] width 27 height 15
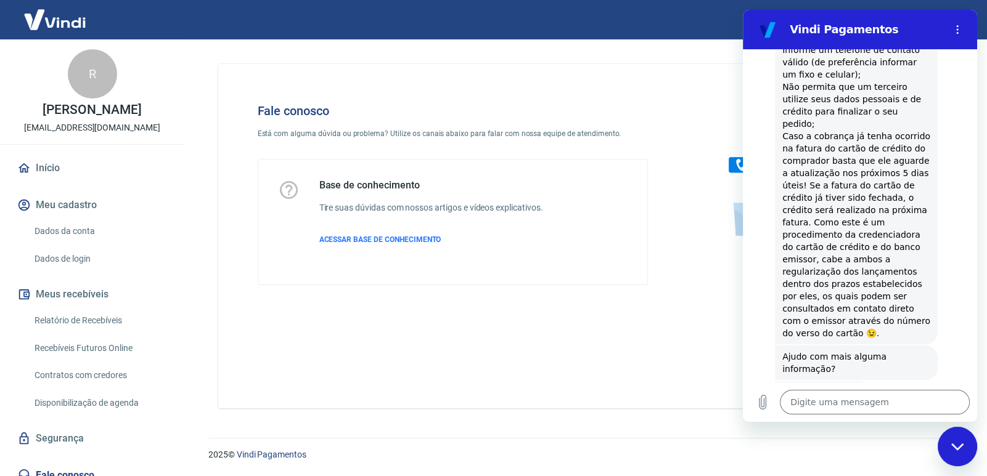
scroll to position [1974, 0]
